Goal: Task Accomplishment & Management: Manage account settings

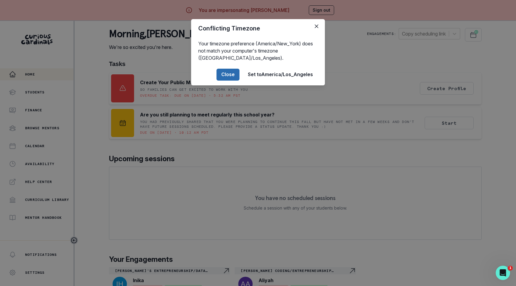
click at [221, 72] on button "Close" at bounding box center [228, 75] width 23 height 12
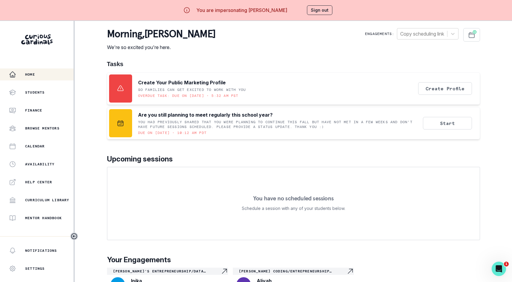
click at [163, 83] on p "Create Your Public Marketing Profile" at bounding box center [182, 82] width 88 height 7
click at [230, 105] on div "Tasks Create Your Public Marketing Profile SO FAMILIES CAN GET EXCITED TO WORK …" at bounding box center [293, 99] width 373 height 79
click at [431, 125] on button "Start" at bounding box center [447, 123] width 49 height 13
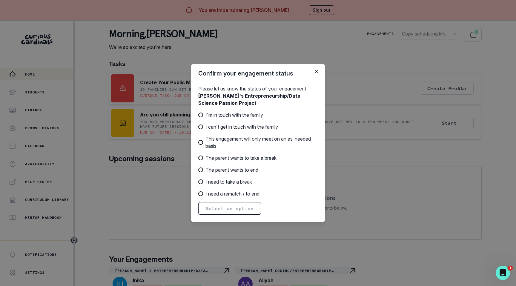
click at [225, 74] on header "Confirm your engagement status" at bounding box center [258, 73] width 134 height 19
click at [217, 74] on header "Confirm your engagement status" at bounding box center [258, 73] width 134 height 19
drag, startPoint x: 217, startPoint y: 74, endPoint x: 273, endPoint y: 78, distance: 55.4
click at [273, 78] on header "Confirm your engagement status" at bounding box center [258, 73] width 134 height 19
copy header "Confirm your engagement status"
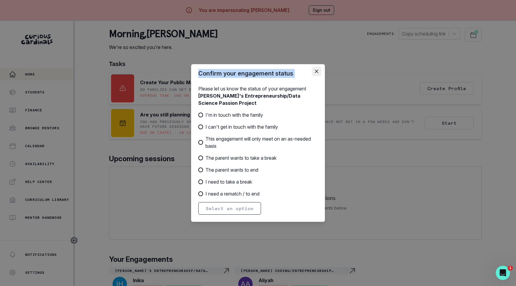
click at [319, 69] on button "Close" at bounding box center [317, 72] width 10 height 10
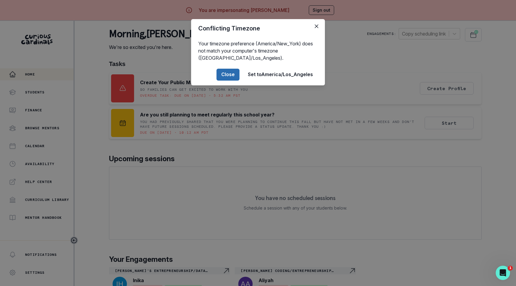
click at [228, 76] on button "Close" at bounding box center [228, 75] width 23 height 12
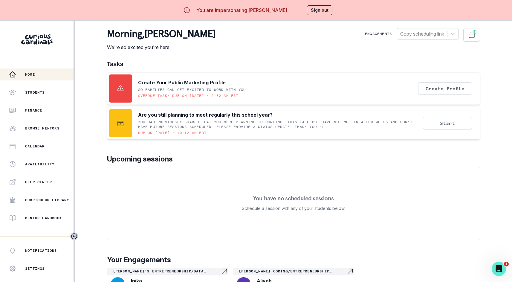
click at [314, 16] on div "You are impersonating [PERSON_NAME] Sign out" at bounding box center [256, 10] width 170 height 14
click at [316, 10] on button "Sign out" at bounding box center [319, 10] width 25 height 10
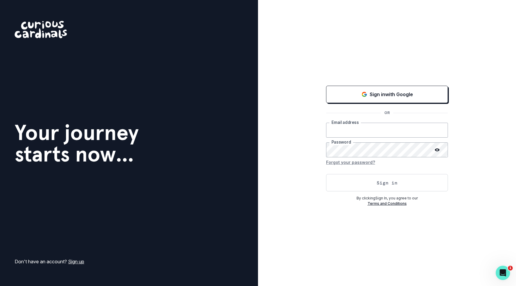
type input "[PERSON_NAME][EMAIL_ADDRESS][DOMAIN_NAME]"
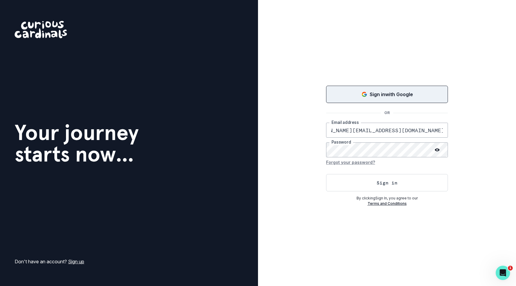
click at [375, 97] on p "Sign in with Google" at bounding box center [391, 94] width 43 height 7
